Goal: Navigation & Orientation: Find specific page/section

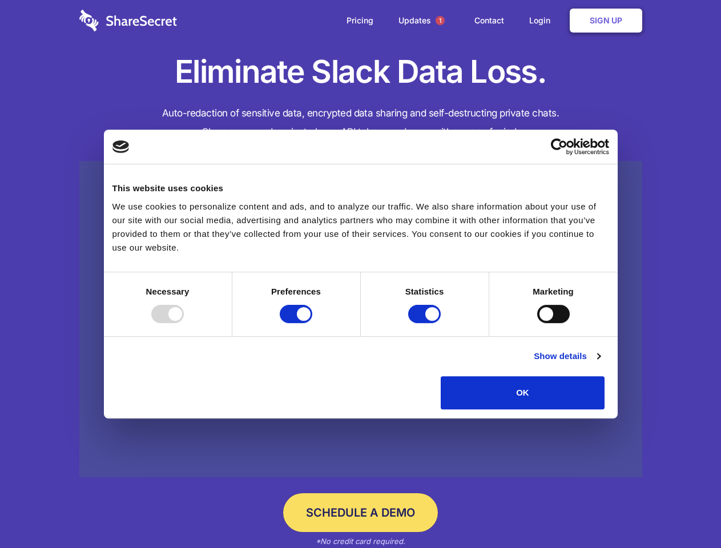
click at [184, 323] on div at bounding box center [167, 314] width 33 height 18
click at [312, 323] on input "Preferences" at bounding box center [296, 314] width 33 height 18
checkbox input "false"
click at [426, 323] on input "Statistics" at bounding box center [424, 314] width 33 height 18
checkbox input "false"
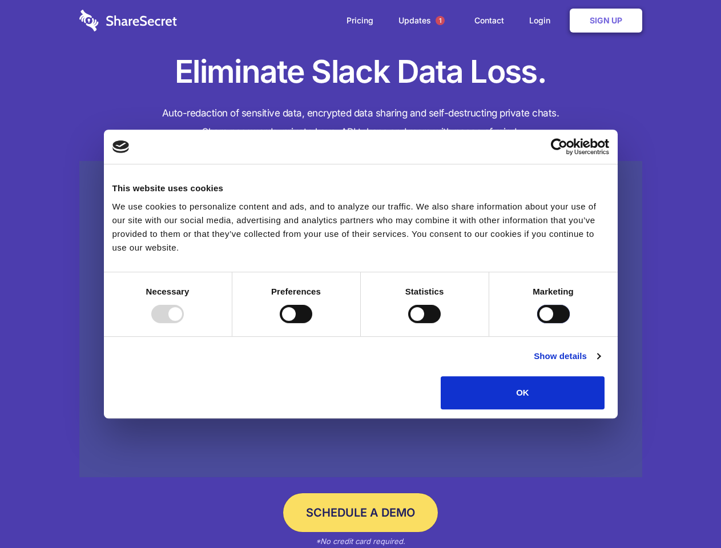
click at [537, 323] on input "Marketing" at bounding box center [553, 314] width 33 height 18
checkbox input "true"
click at [600, 363] on link "Show details" at bounding box center [567, 356] width 66 height 14
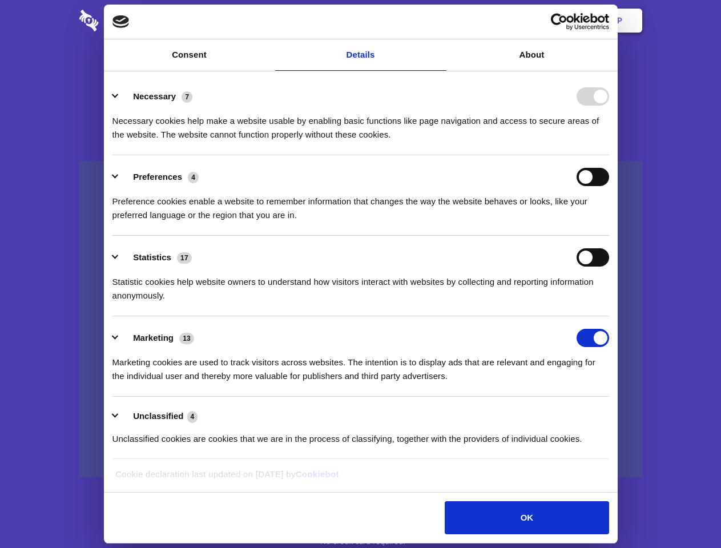
click at [614, 413] on ul "Necessary 7 Necessary cookies help make a website usable by enabling basic func…" at bounding box center [360, 267] width 507 height 385
click at [440, 21] on span "1" at bounding box center [440, 20] width 9 height 9
